Goal: Task Accomplishment & Management: Manage account settings

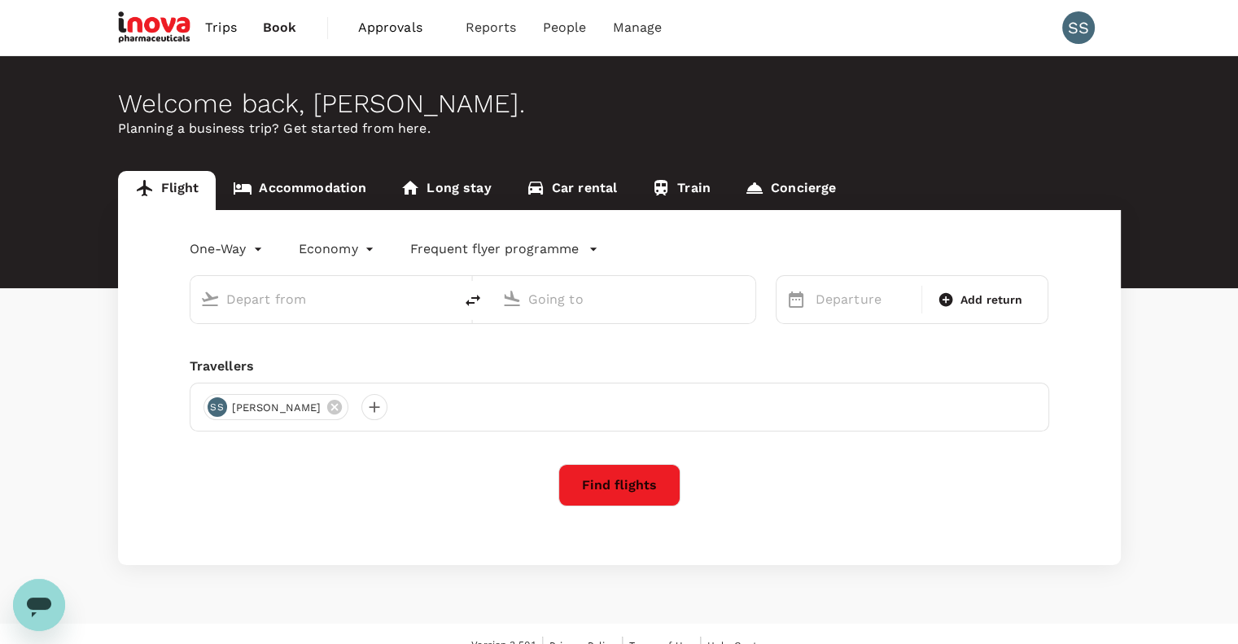
click at [402, 25] on span "Approvals" at bounding box center [398, 28] width 81 height 20
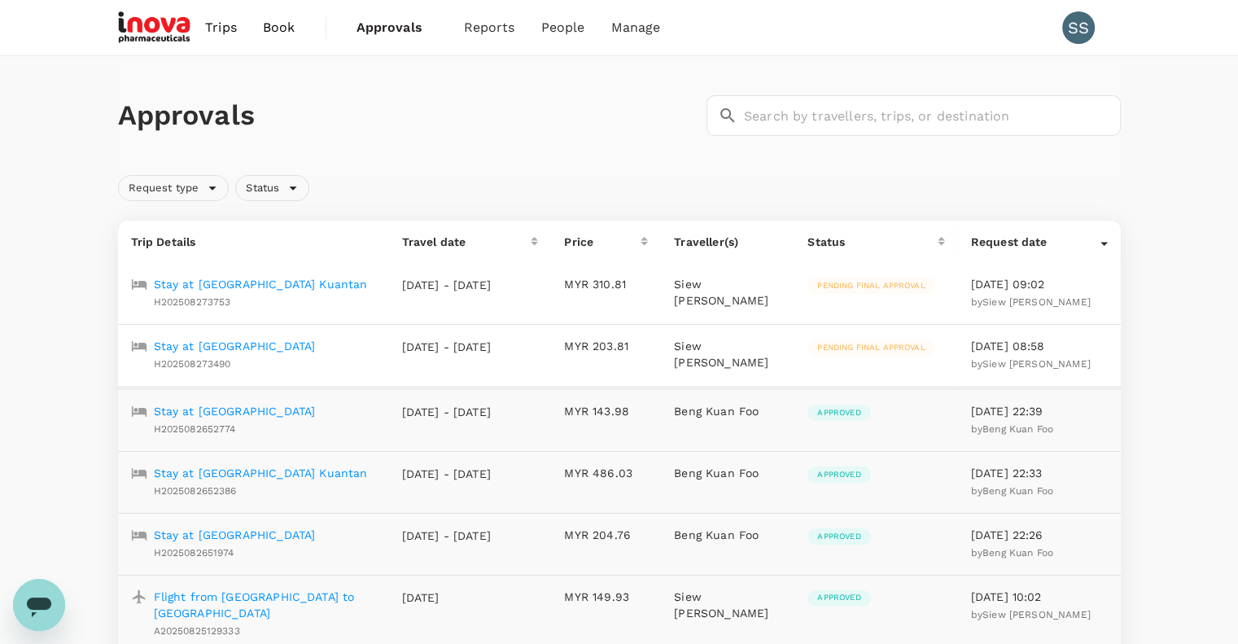
click at [266, 344] on p "Stay at [GEOGRAPHIC_DATA]" at bounding box center [235, 346] width 162 height 16
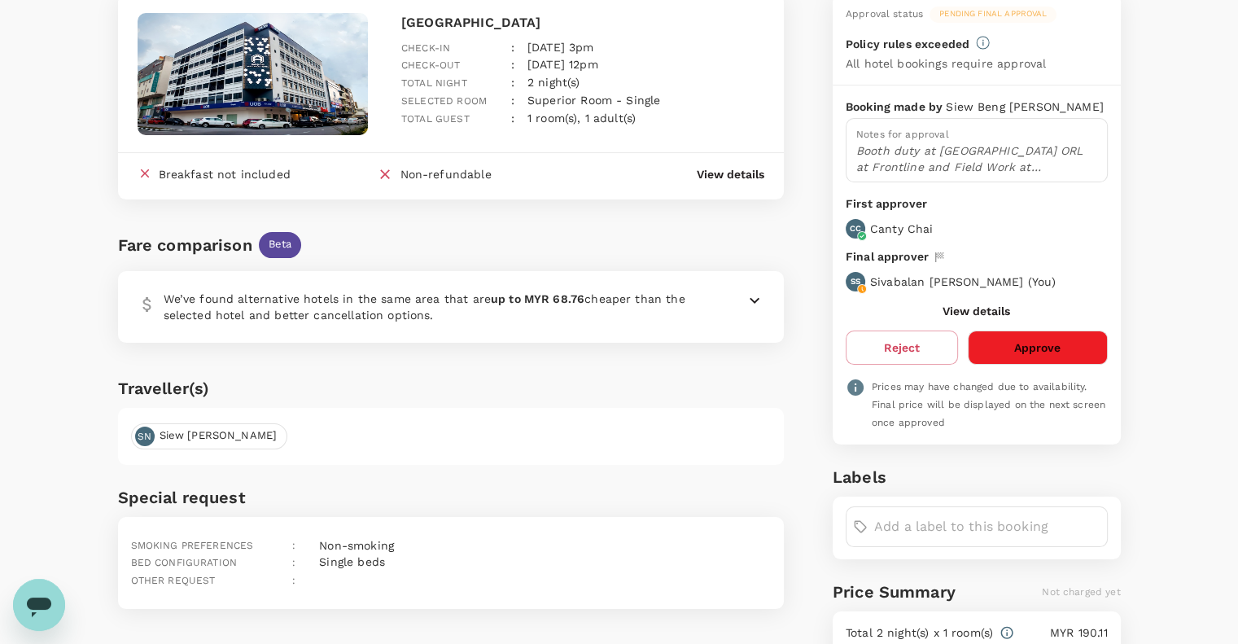
scroll to position [159, 0]
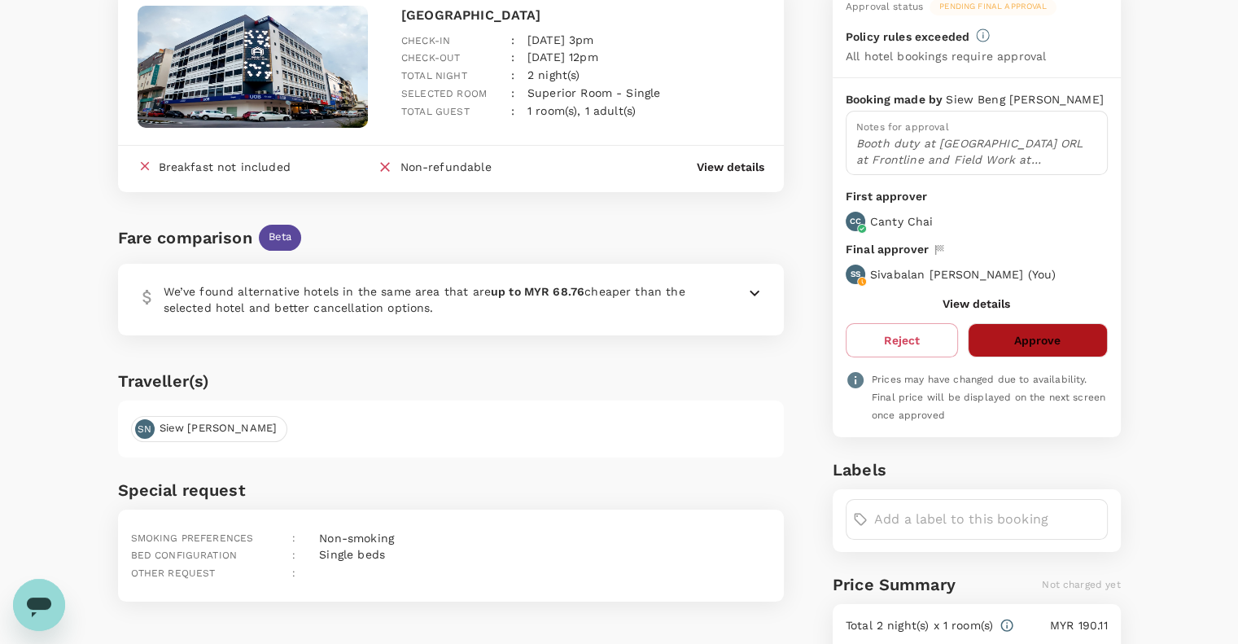
click at [1022, 341] on button "Approve" at bounding box center [1037, 340] width 139 height 34
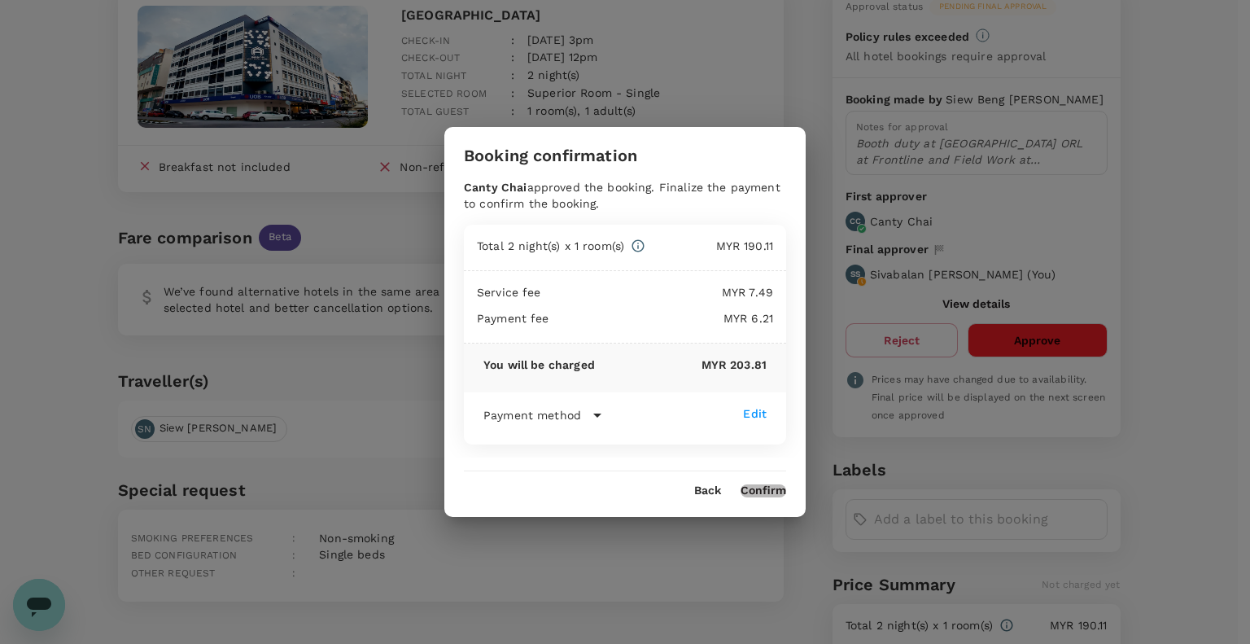
click at [768, 487] on button "Confirm" at bounding box center [764, 490] width 46 height 13
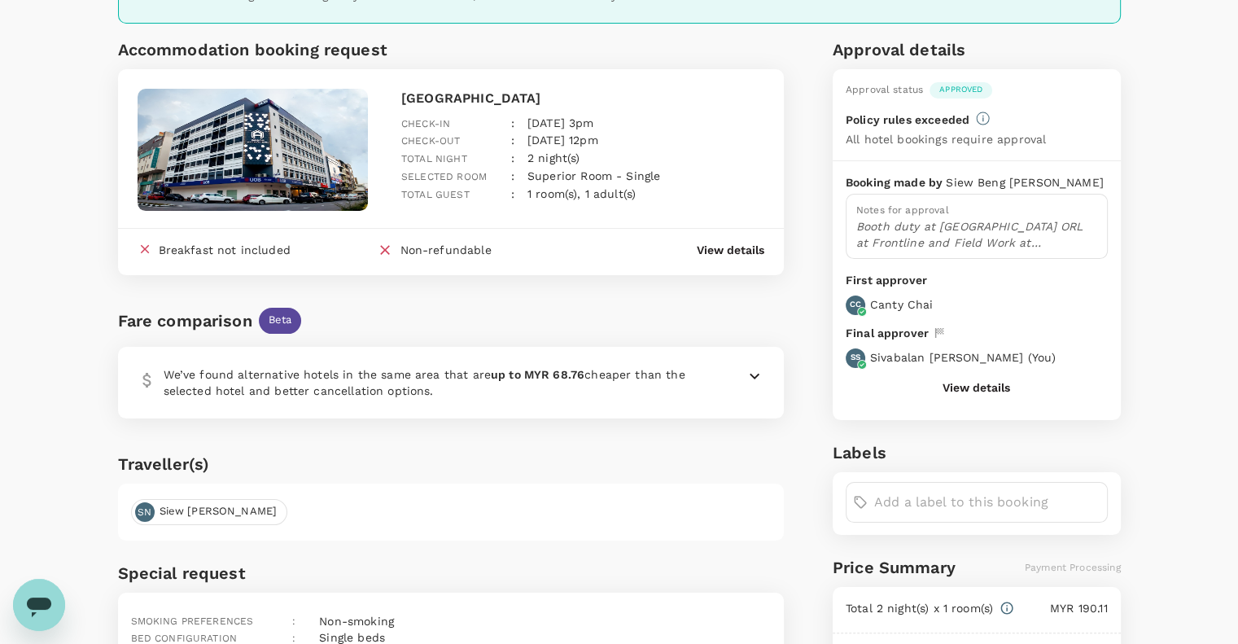
click at [768, 487] on div "SN Siew Beng Ng" at bounding box center [451, 511] width 666 height 57
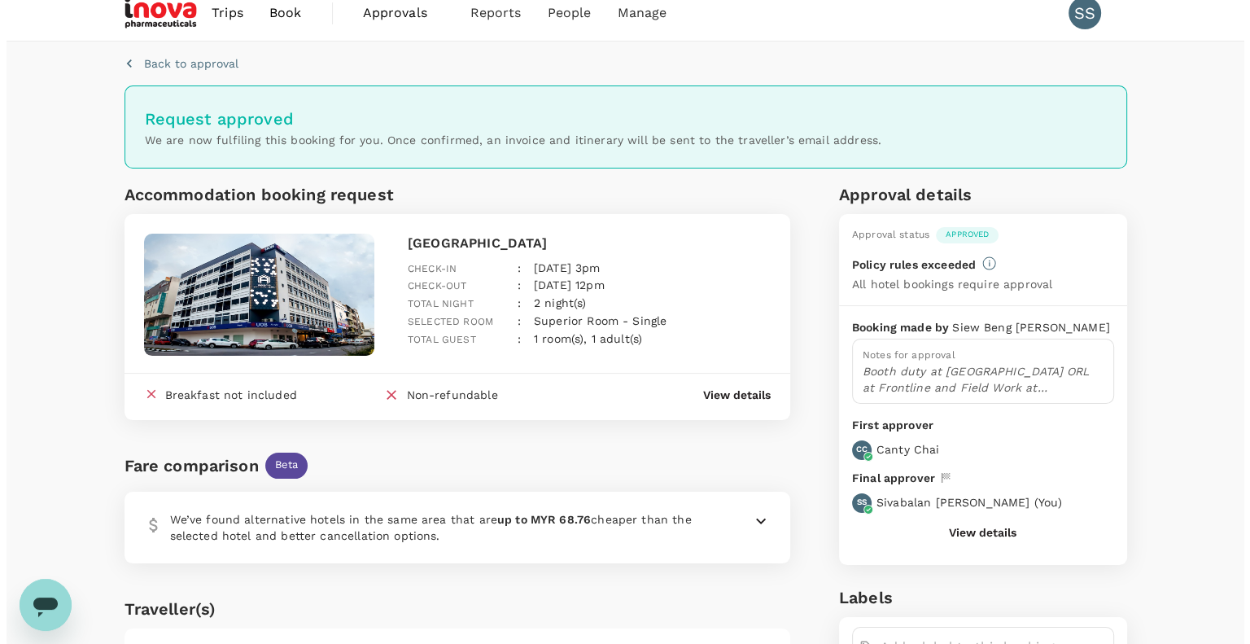
scroll to position [0, 0]
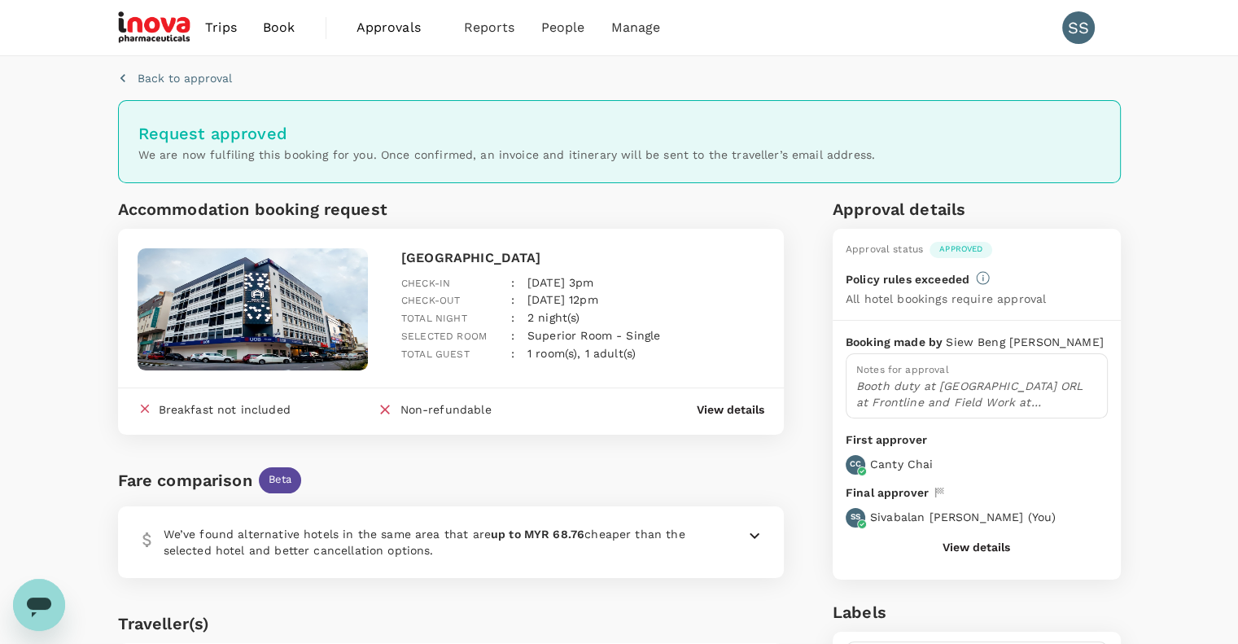
click at [382, 26] on span "Approvals" at bounding box center [396, 28] width 81 height 20
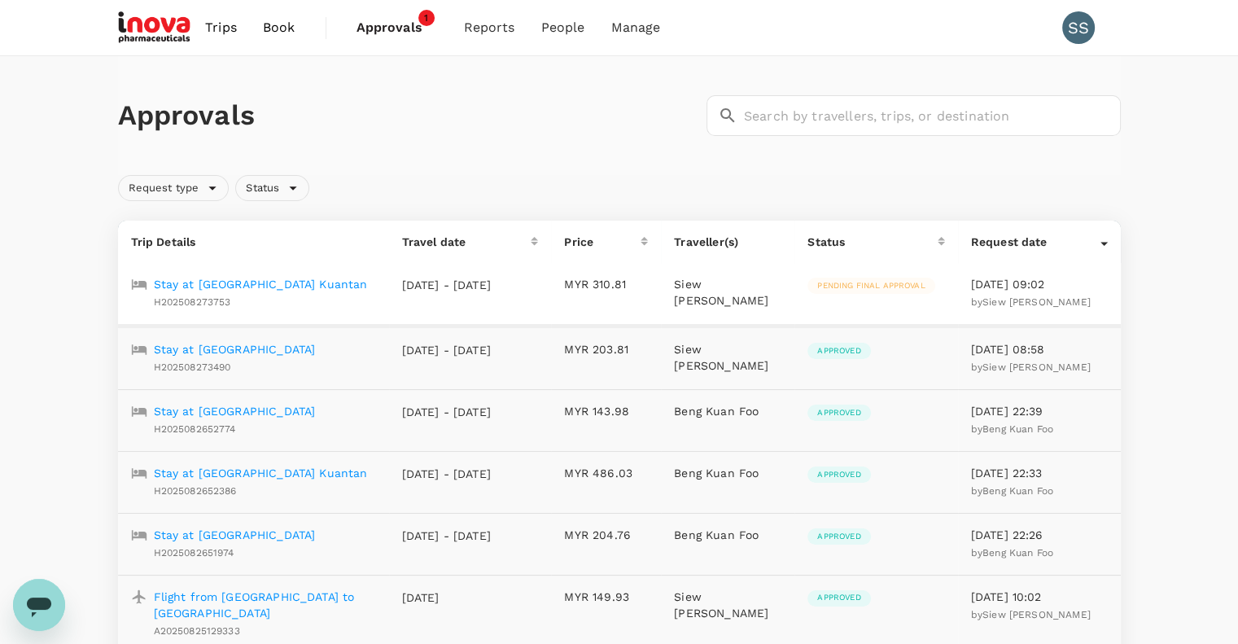
click at [319, 283] on p "Stay at [GEOGRAPHIC_DATA] Kuantan" at bounding box center [261, 284] width 214 height 16
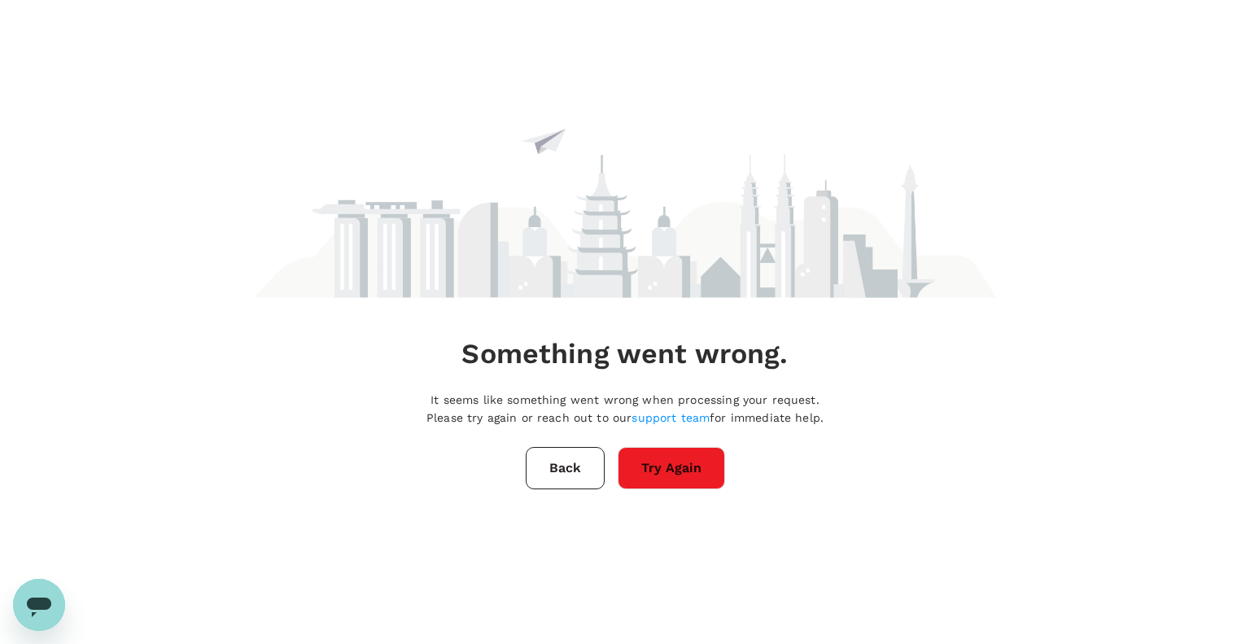
click at [566, 462] on button "Back" at bounding box center [565, 468] width 79 height 42
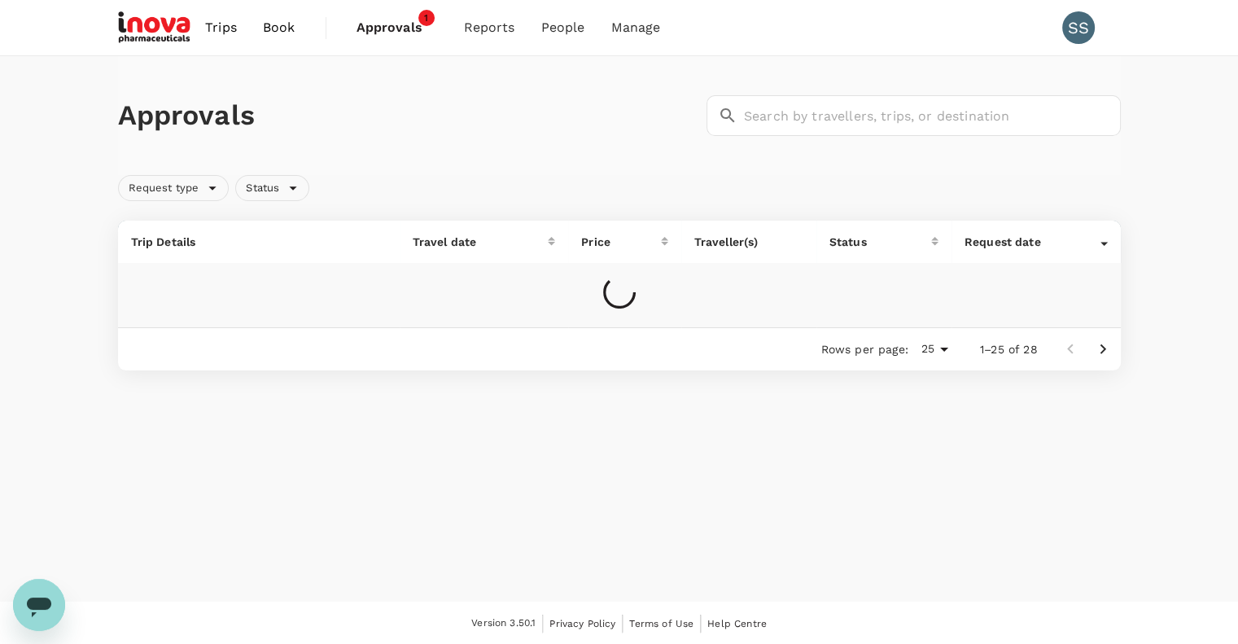
click at [378, 28] on span "Approvals" at bounding box center [396, 28] width 81 height 20
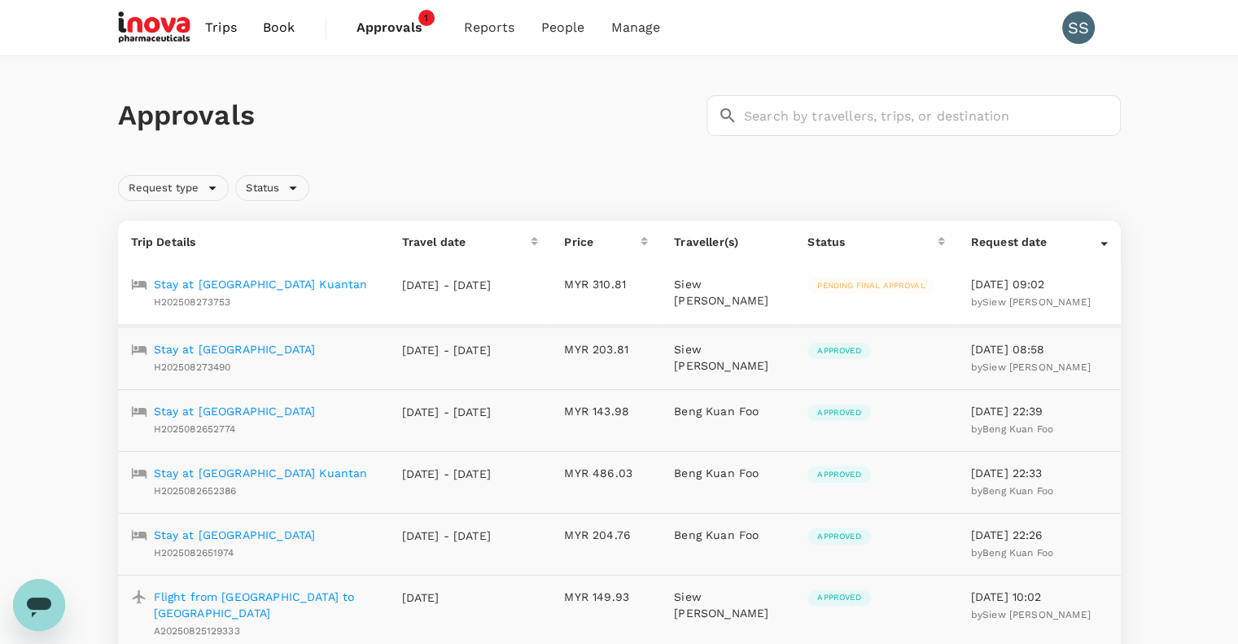
click at [260, 284] on p "Stay at [GEOGRAPHIC_DATA] Kuantan" at bounding box center [261, 284] width 214 height 16
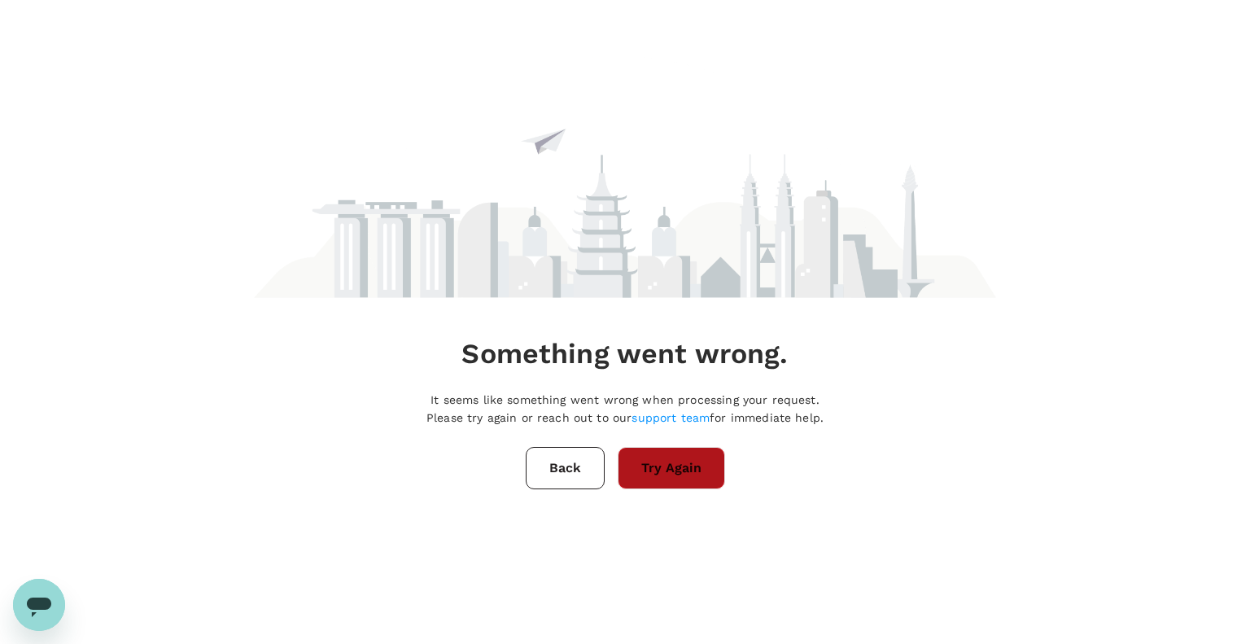
click at [680, 462] on button "Try Again" at bounding box center [671, 468] width 107 height 42
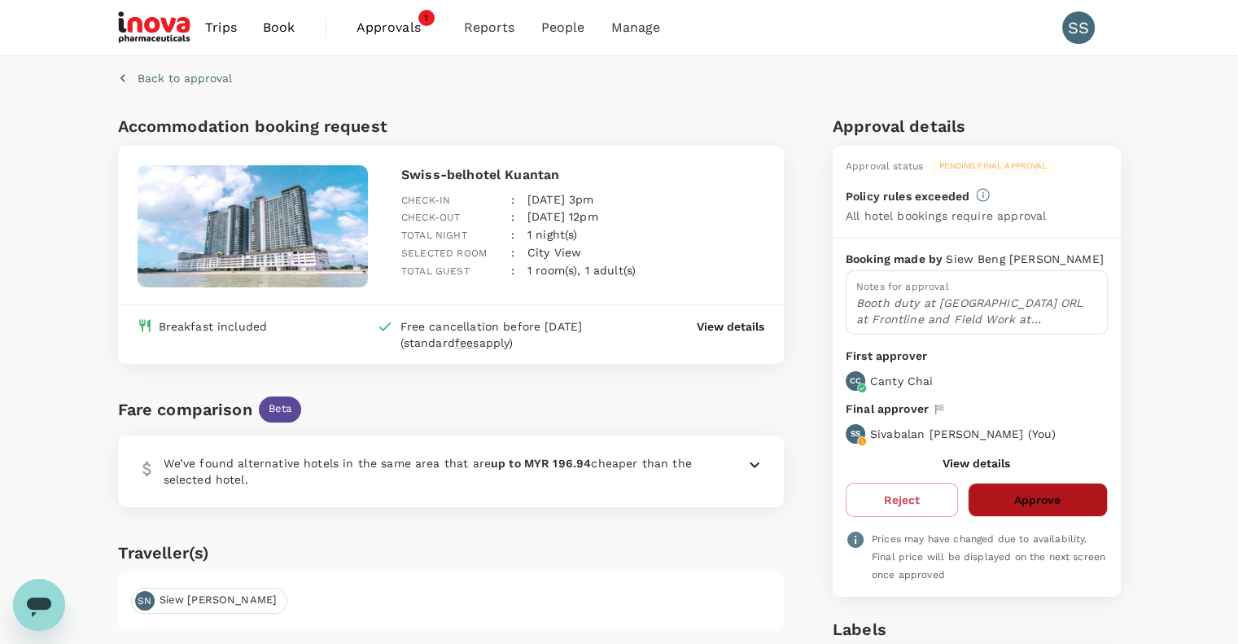
click at [995, 492] on button "Approve" at bounding box center [1037, 500] width 139 height 34
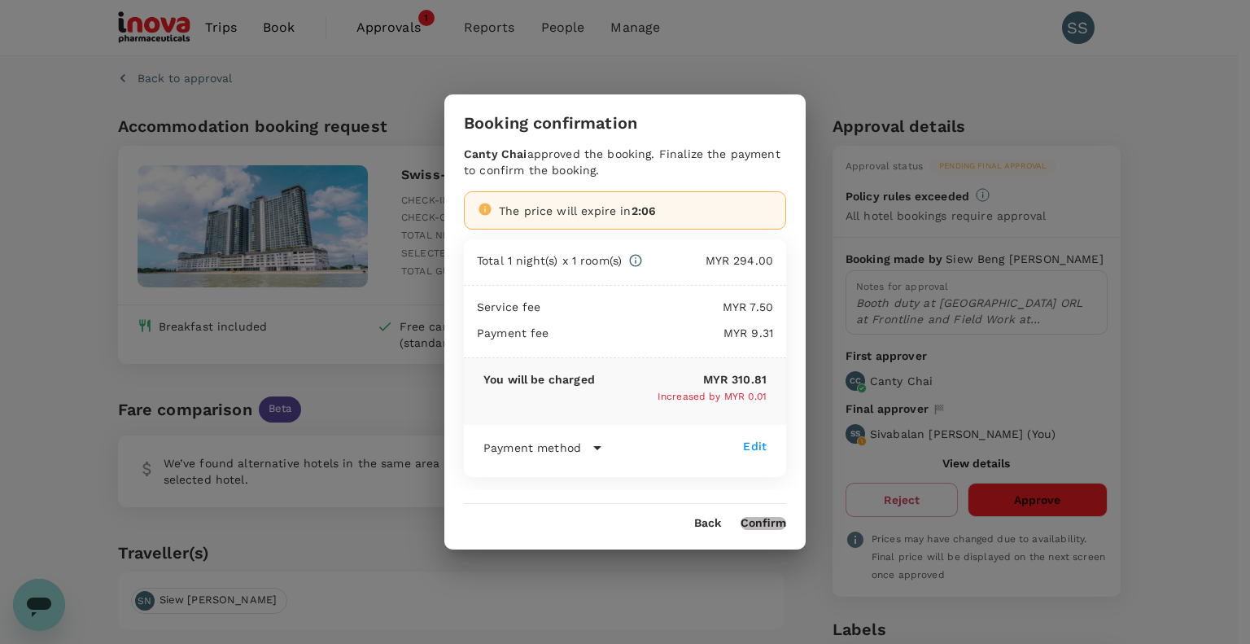
click at [769, 523] on button "Confirm" at bounding box center [764, 523] width 46 height 13
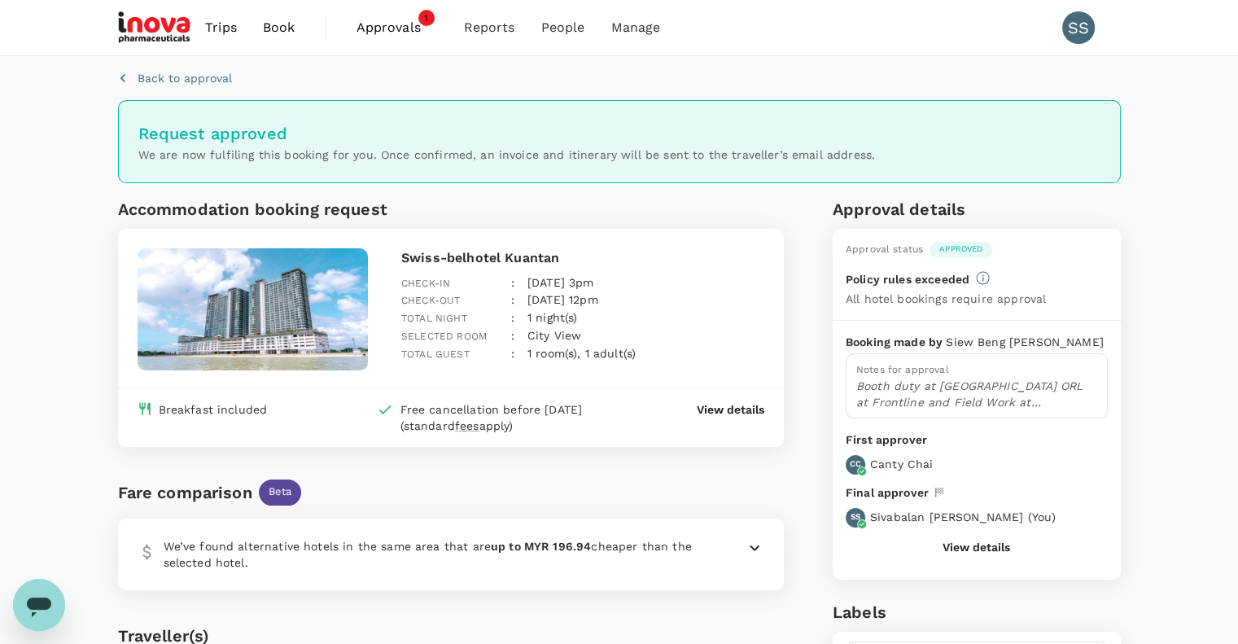
click at [381, 28] on span "Approvals" at bounding box center [396, 28] width 81 height 20
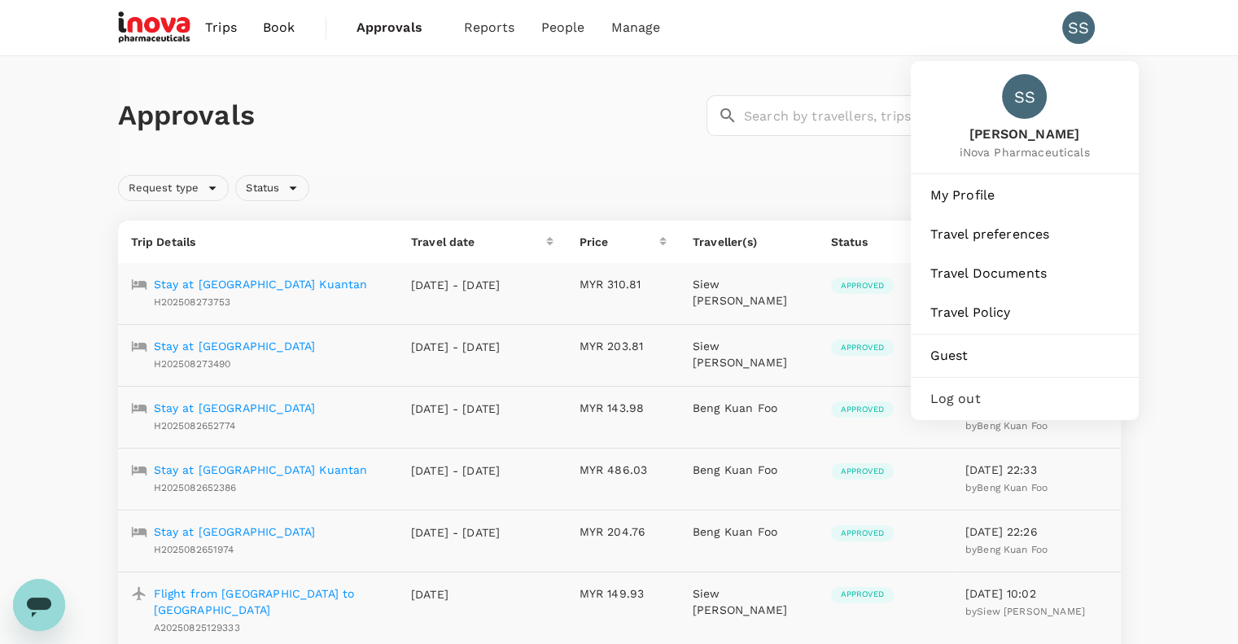
click at [1073, 32] on div "SS" at bounding box center [1078, 27] width 33 height 33
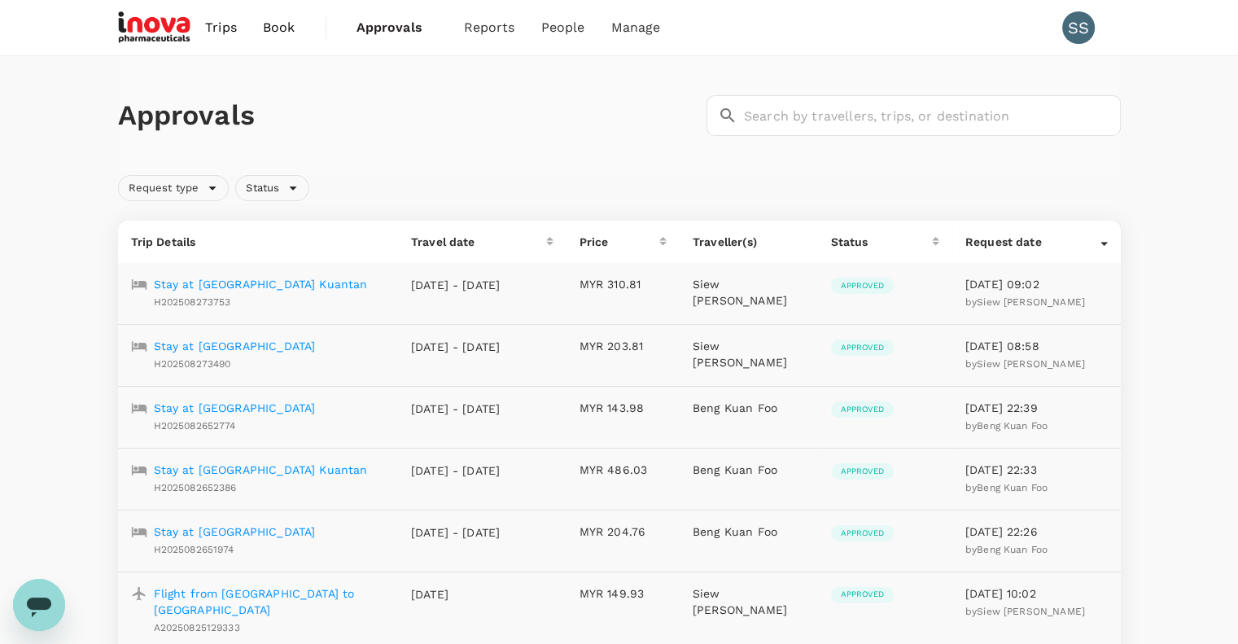
click at [1071, 40] on div "SS" at bounding box center [1078, 27] width 33 height 33
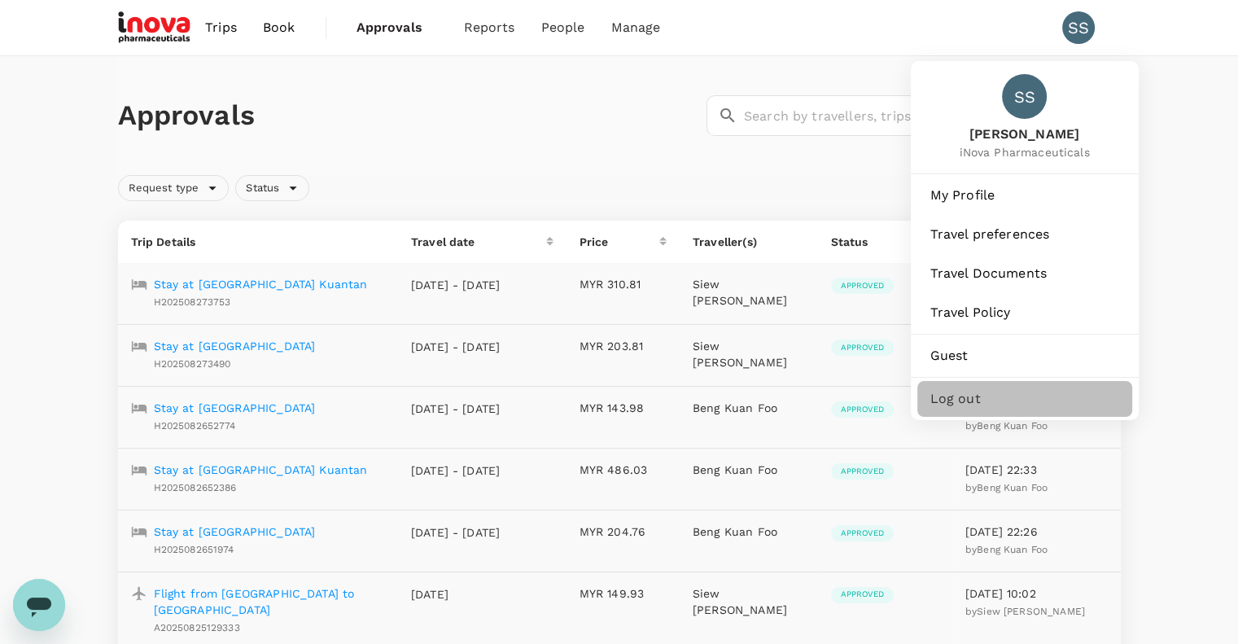
click at [937, 400] on span "Log out" at bounding box center [1024, 399] width 189 height 20
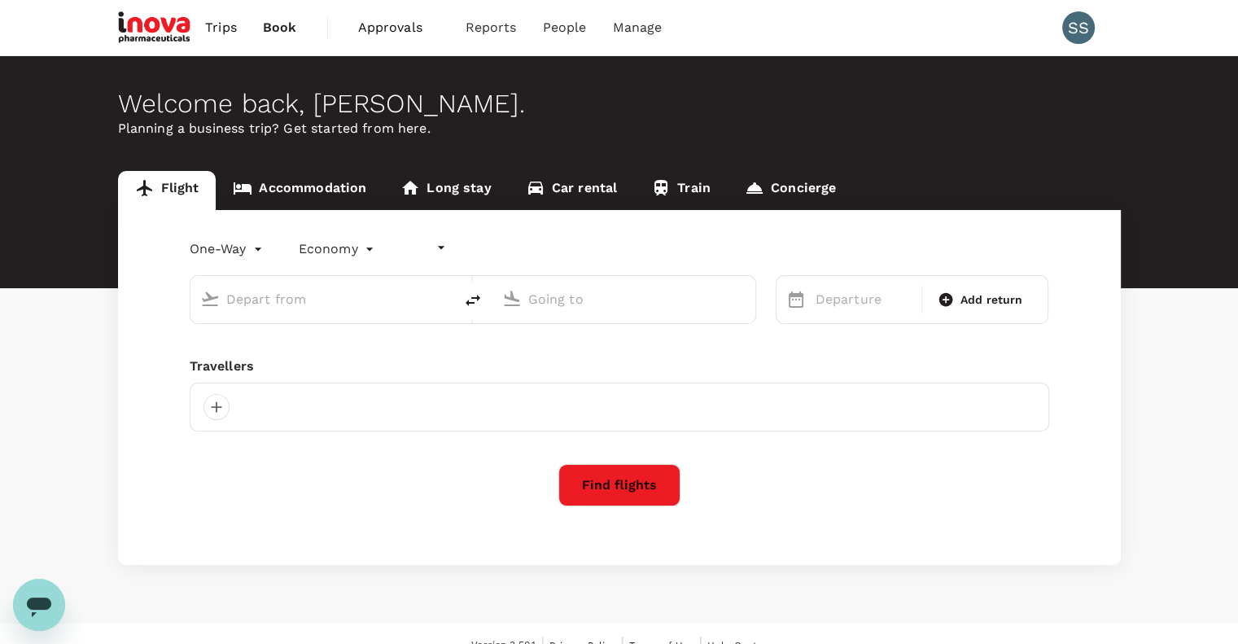
type input "undefined, undefined (any)"
click at [396, 28] on span "Approvals" at bounding box center [398, 28] width 81 height 20
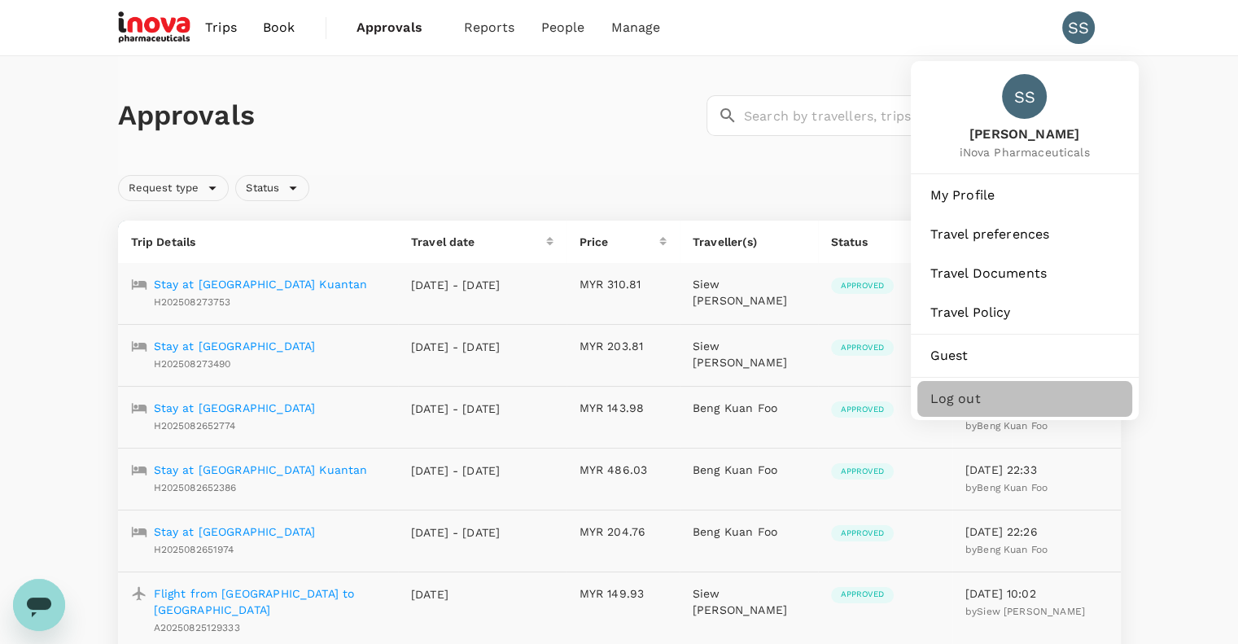
click at [944, 400] on span "Log out" at bounding box center [1024, 399] width 189 height 20
